Goal: Navigation & Orientation: Find specific page/section

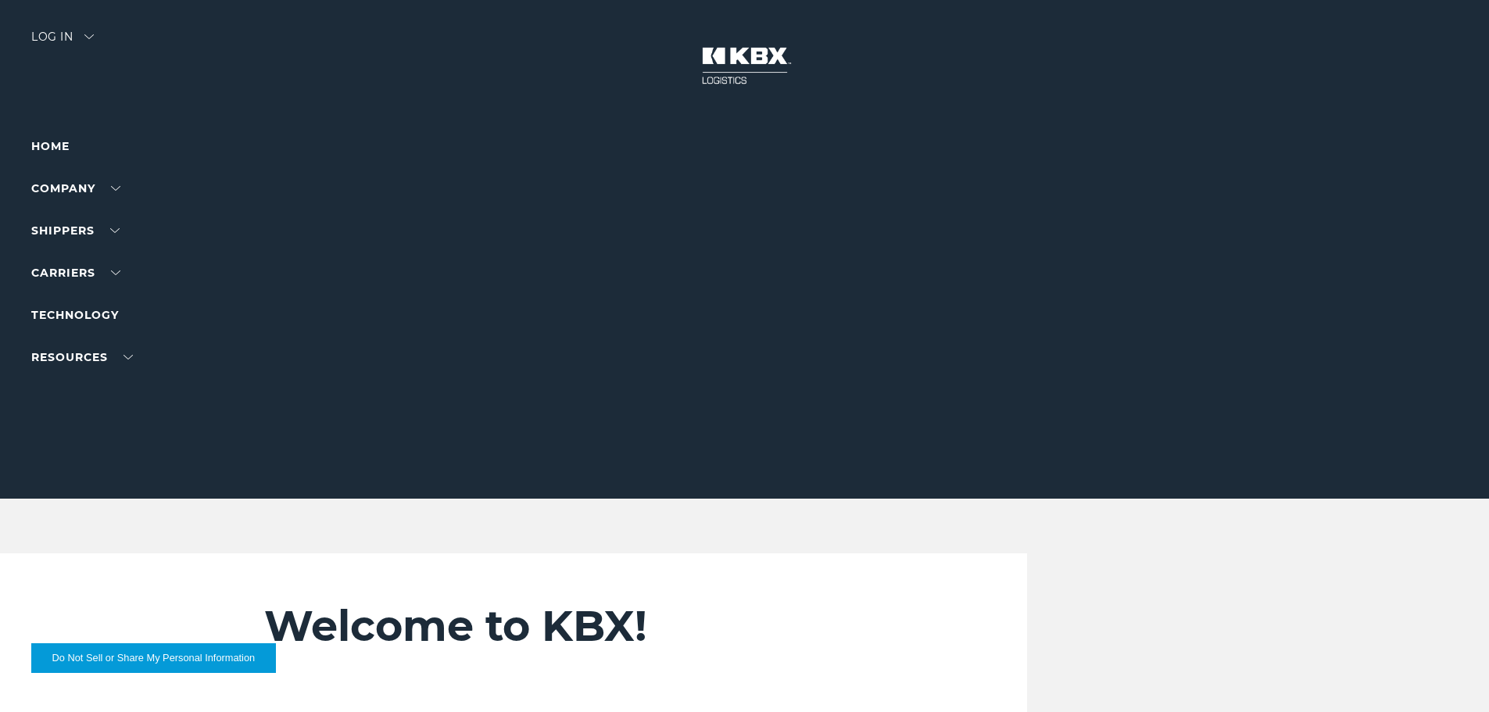
click at [48, 41] on div "Log in" at bounding box center [62, 42] width 63 height 23
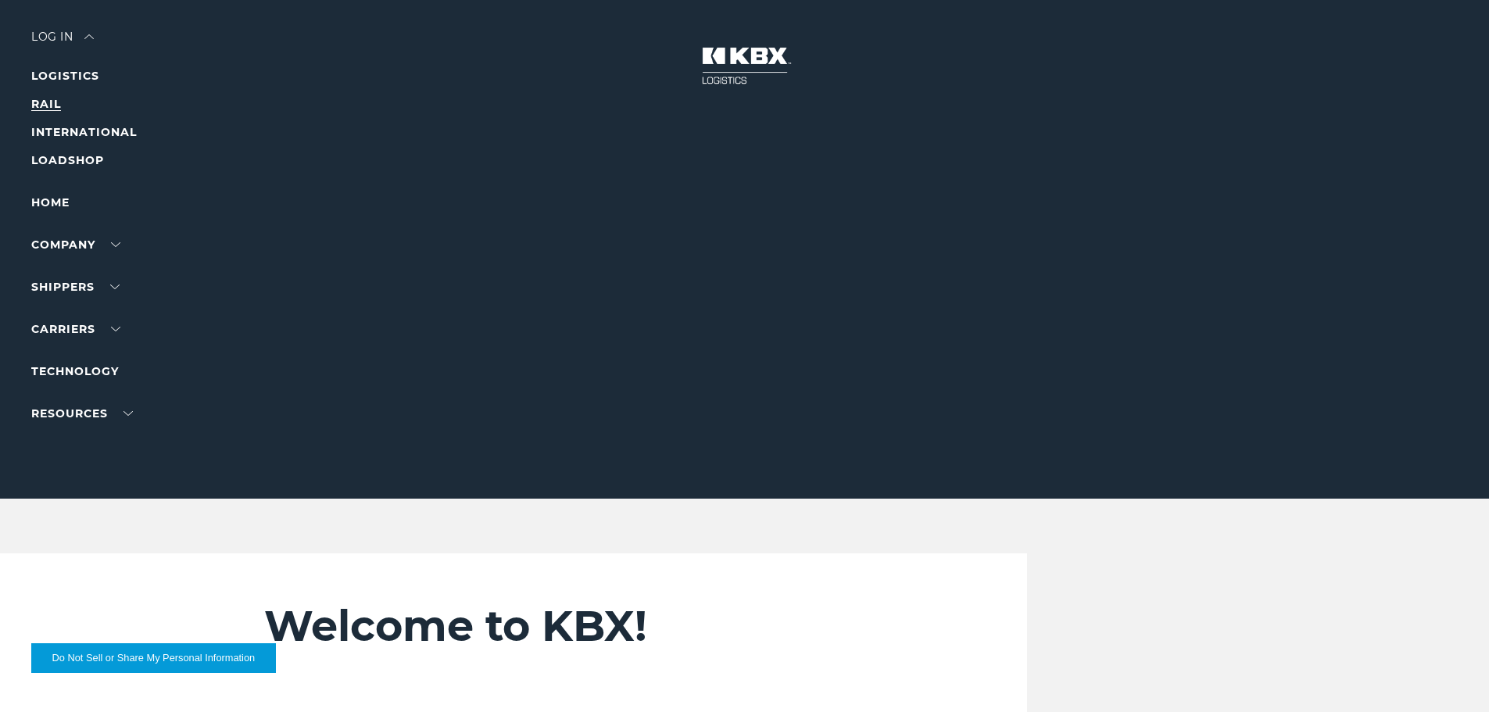
click at [46, 108] on link "RAIL" at bounding box center [46, 104] width 30 height 14
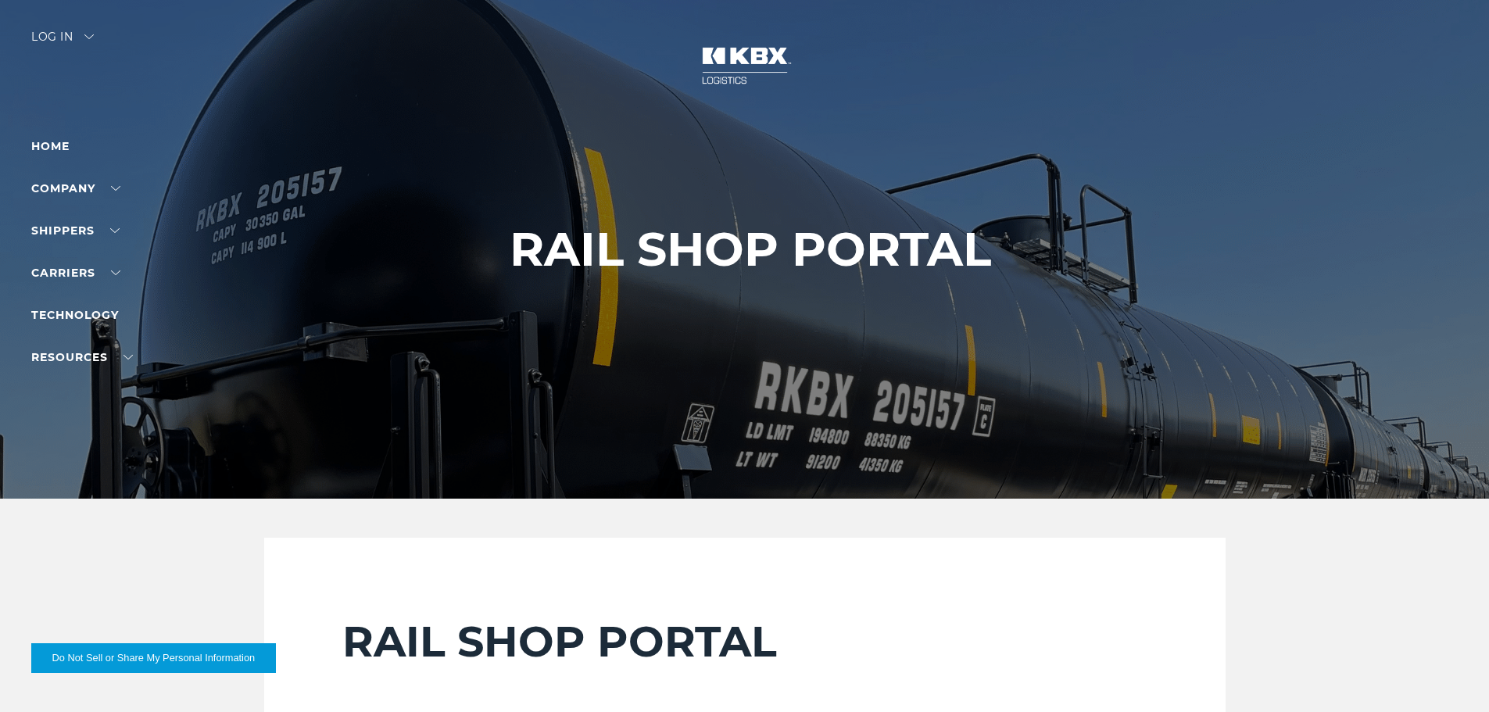
click at [57, 45] on div "Log in" at bounding box center [62, 42] width 63 height 23
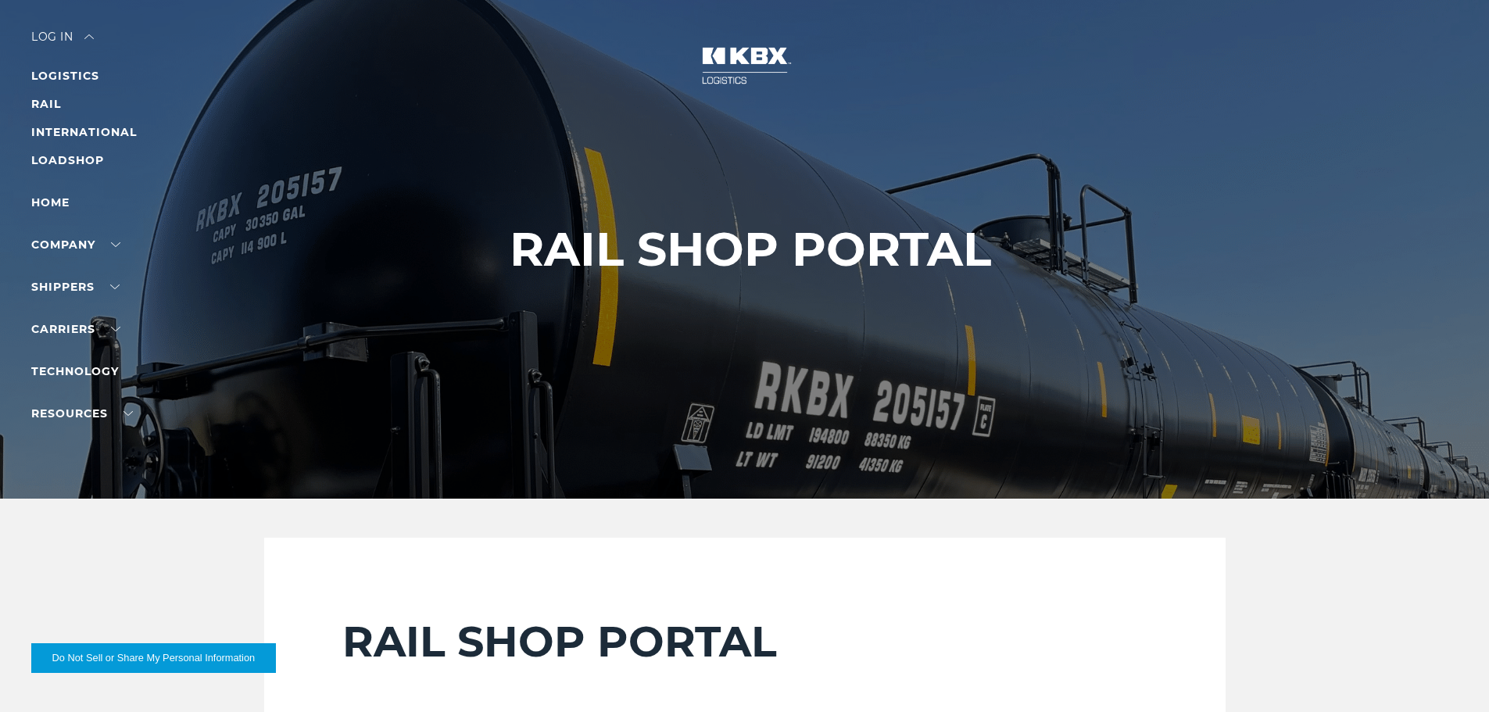
click at [63, 103] on li "RAIL" at bounding box center [99, 104] width 136 height 19
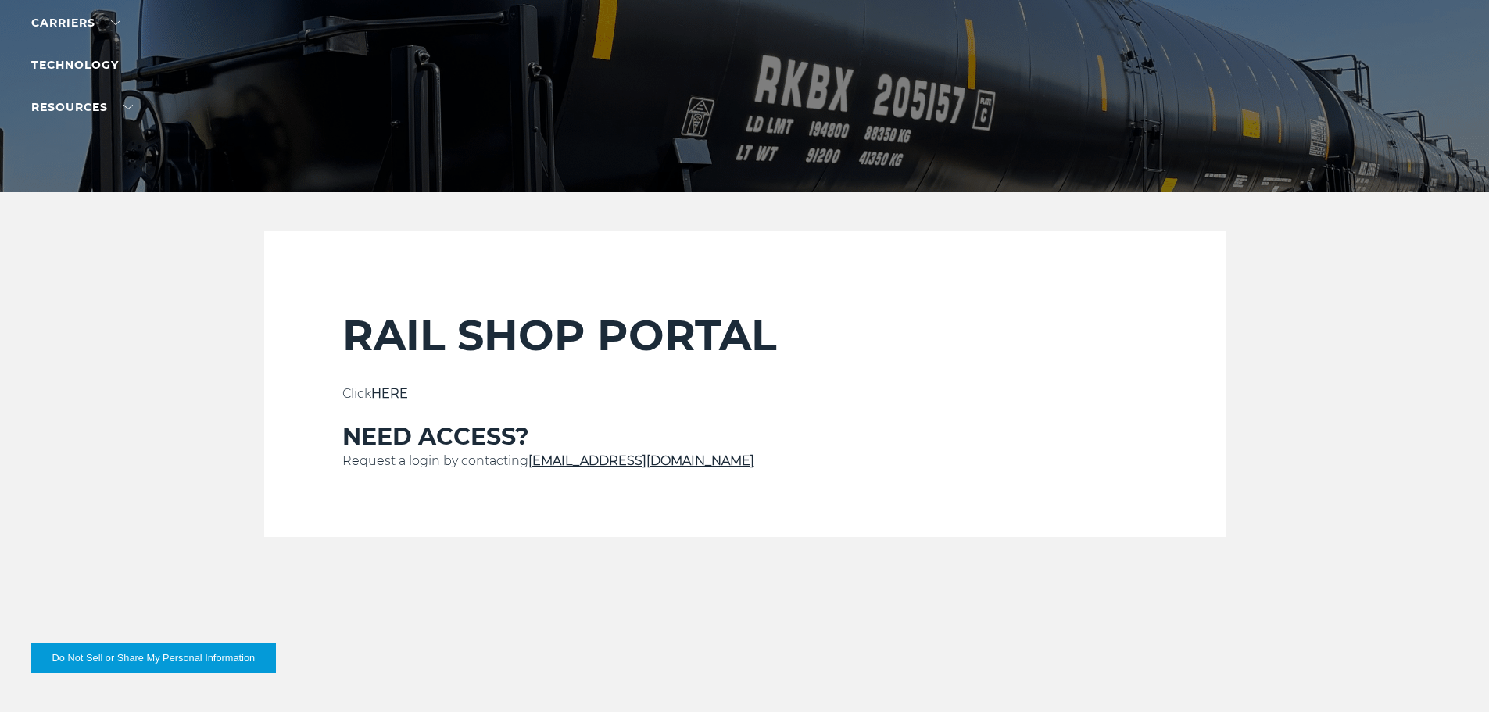
scroll to position [313, 0]
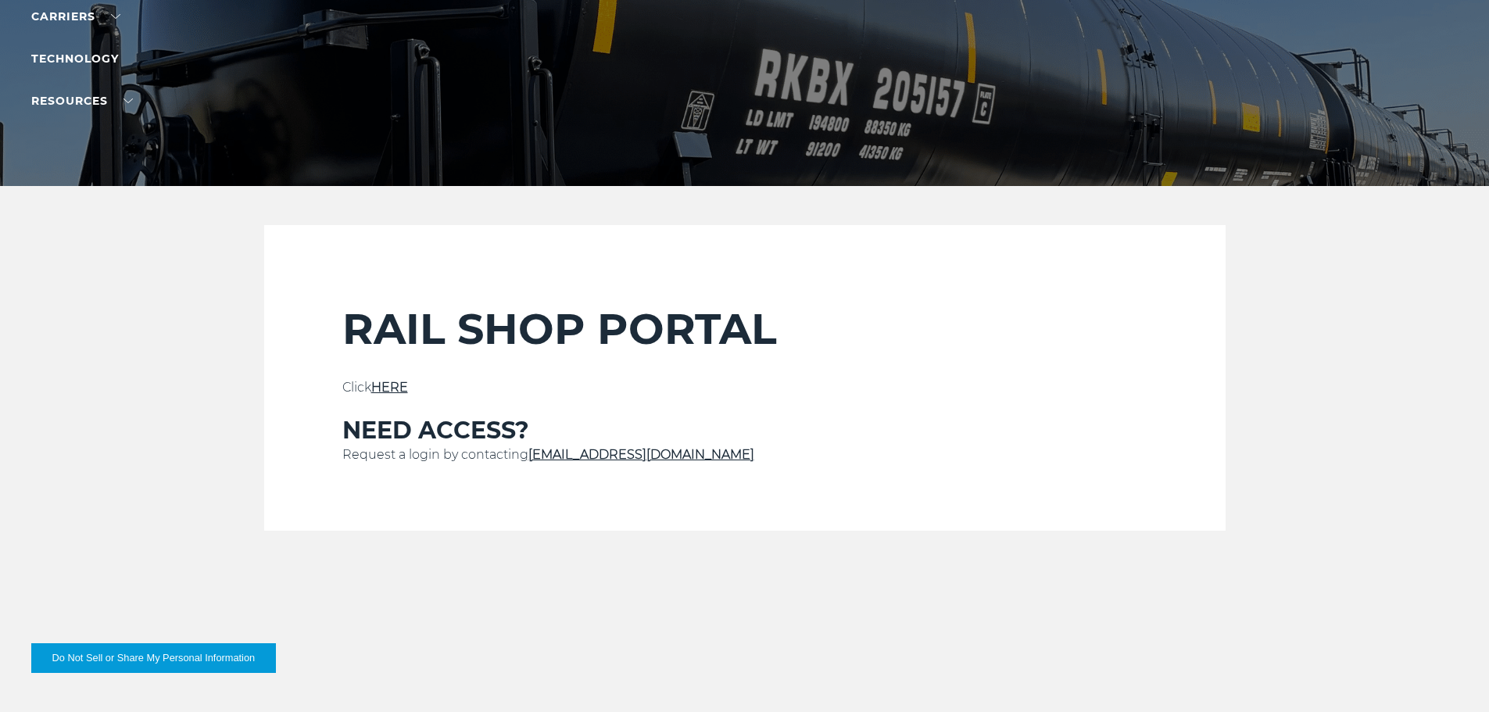
click at [399, 381] on link "HERE" at bounding box center [389, 387] width 37 height 15
